Goal: Book appointment/travel/reservation

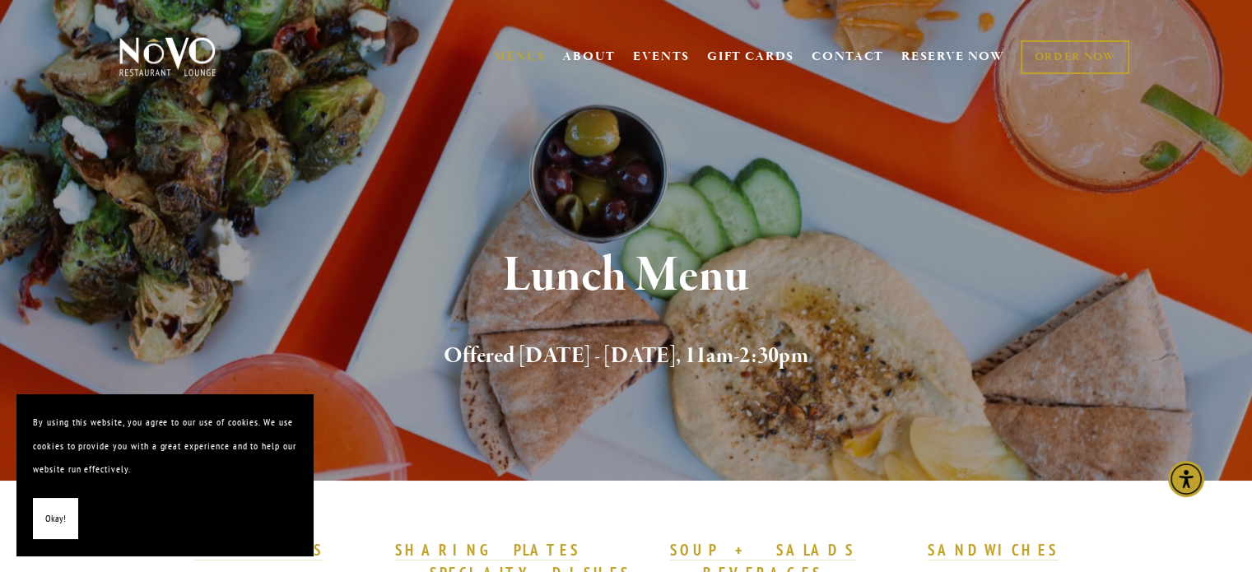
click at [66, 516] on button "Okay!" at bounding box center [55, 519] width 45 height 42
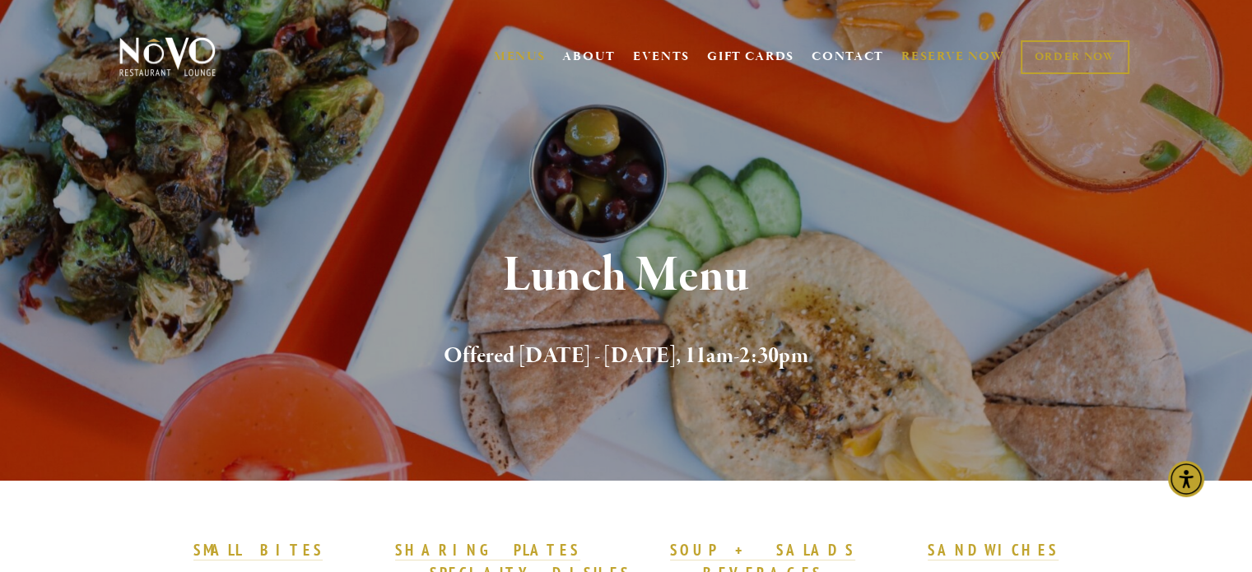
click at [965, 53] on link "RESERVE NOW" at bounding box center [953, 56] width 104 height 31
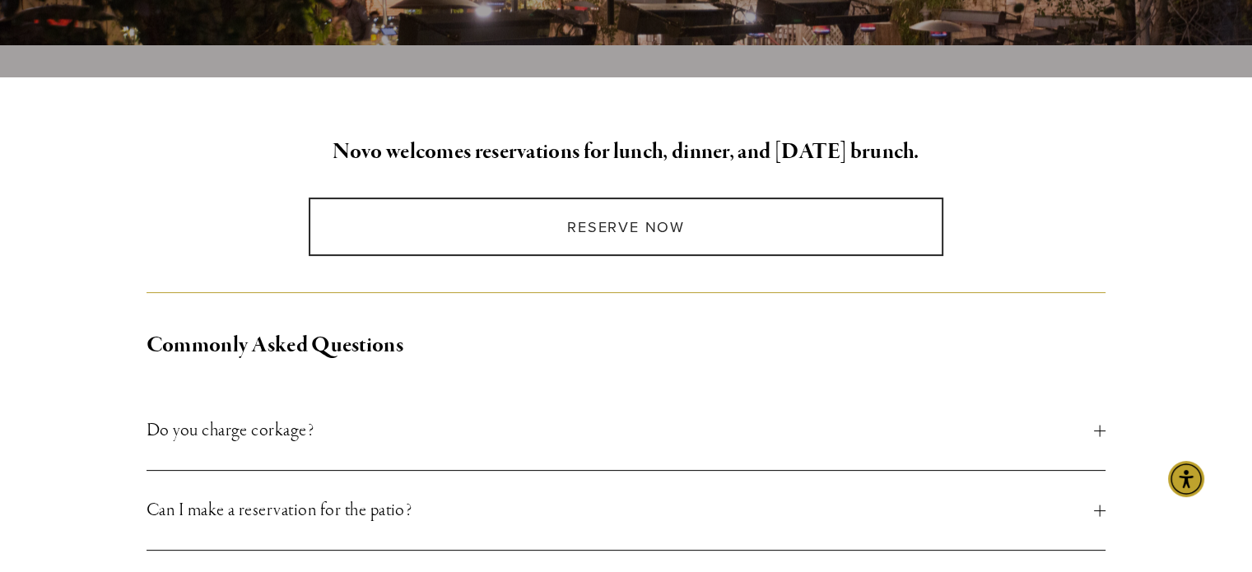
scroll to position [410, 0]
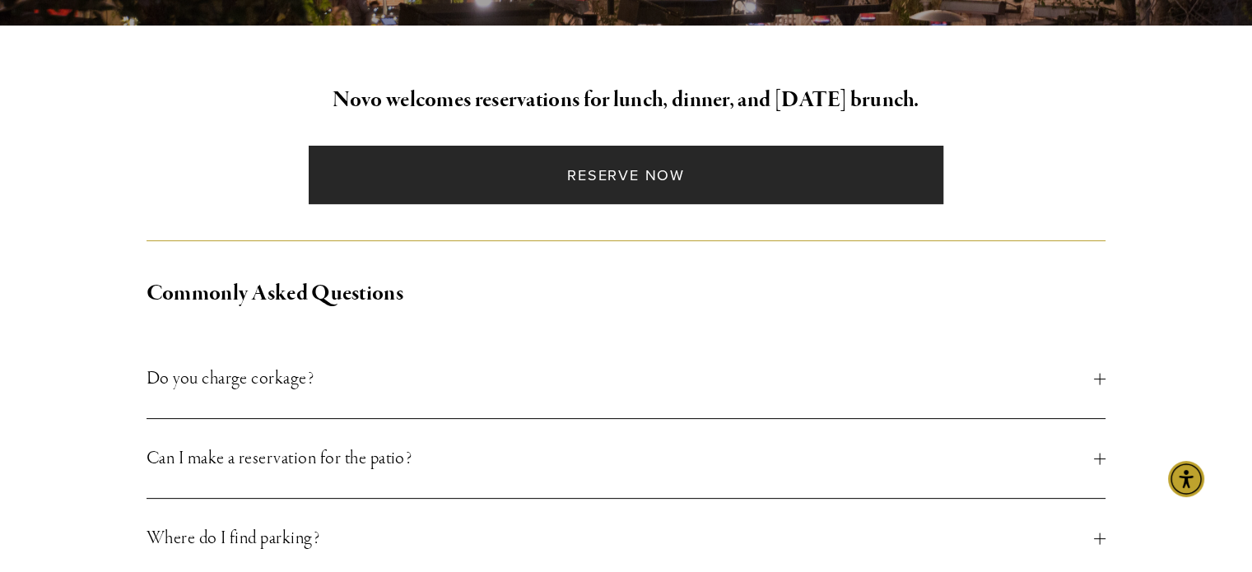
click at [625, 178] on link "Reserve Now" at bounding box center [626, 175] width 635 height 58
